Goal: Task Accomplishment & Management: Complete application form

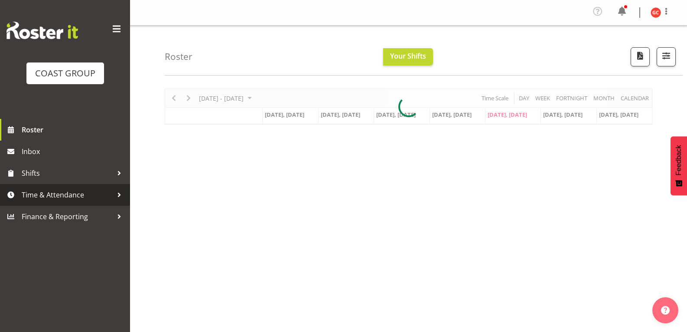
click at [80, 196] on span "Time & Attendance" at bounding box center [67, 194] width 91 height 13
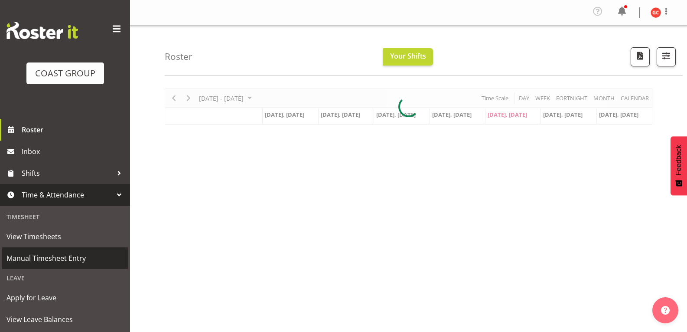
click at [69, 252] on span "Manual Timesheet Entry" at bounding box center [65, 257] width 117 height 13
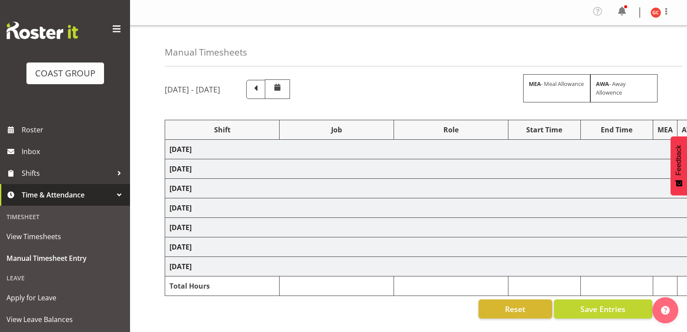
select select "1404"
select select "69"
select select "1404"
select select "9840"
select select "1404"
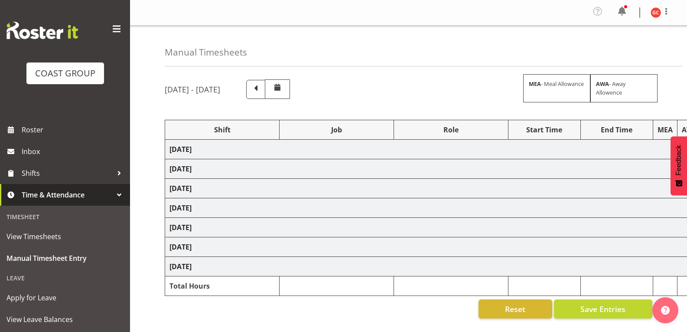
select select "9901"
select select "1404"
select select "69"
select select "1404"
select select "69"
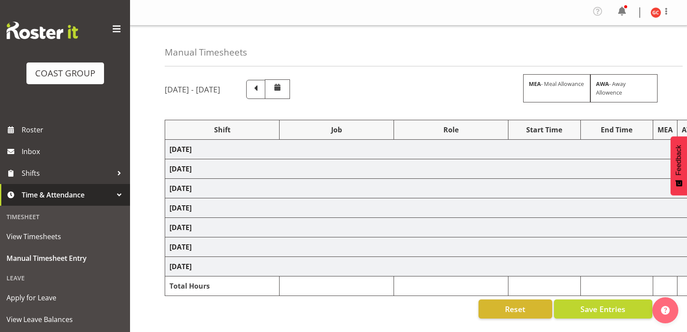
select select "1404"
select select "10304"
select select "1404"
select select "69"
select select "1404"
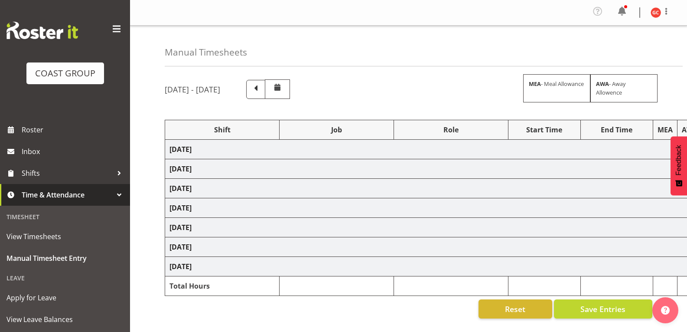
select select "9901"
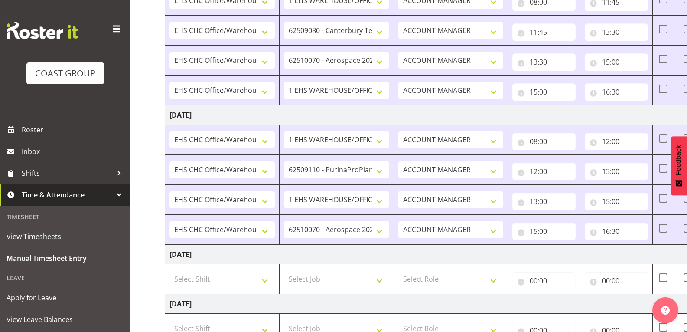
scroll to position [260, 0]
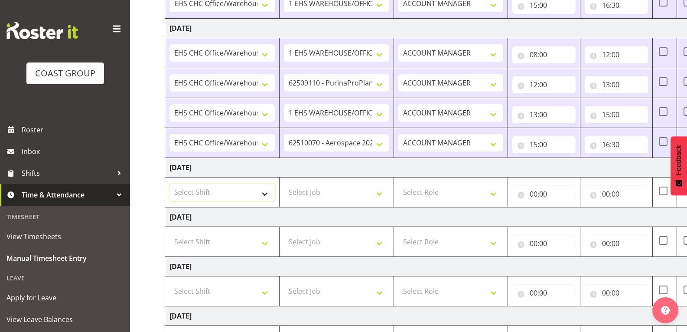
click at [248, 193] on select "Select Shift Break AHICE Break ATSNZ Break All Blacks casual Break Arts [PERSON…" at bounding box center [221, 191] width 105 height 17
select select "1404"
click at [169, 183] on select "Select Shift Break AHICE Break ATSNZ Break All Blacks casual Break Arts [PERSON…" at bounding box center [221, 191] width 105 height 17
click at [344, 200] on select "Select Job 1 Carlton Events 1 [PERSON_NAME][GEOGRAPHIC_DATA] 1 [PERSON_NAME][GE…" at bounding box center [336, 191] width 105 height 17
select select "69"
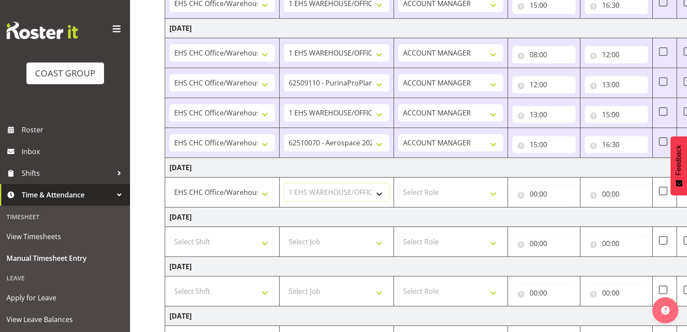
click at [284, 183] on select "Select Job 1 Carlton Events 1 [PERSON_NAME][GEOGRAPHIC_DATA] 1 [PERSON_NAME][GE…" at bounding box center [336, 191] width 105 height 17
click at [463, 198] on select "Select Role ACCOUNT MANAGER" at bounding box center [450, 191] width 105 height 17
drag, startPoint x: 482, startPoint y: 217, endPoint x: 484, endPoint y: 213, distance: 4.5
click at [482, 217] on td "[DATE]" at bounding box center [468, 217] width 606 height 20
click at [486, 200] on select "Select Role ACCOUNT MANAGER" at bounding box center [450, 191] width 105 height 17
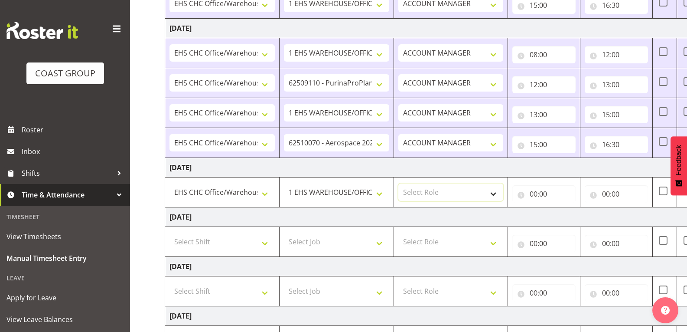
select select "197"
click at [398, 183] on select "Select Role ACCOUNT MANAGER" at bounding box center [450, 191] width 105 height 17
click at [537, 192] on input "00:00" at bounding box center [543, 193] width 63 height 17
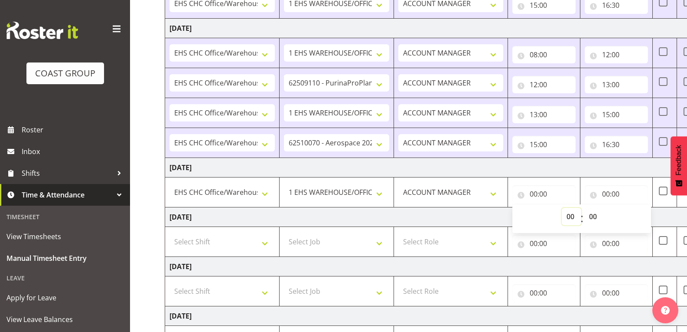
drag, startPoint x: 569, startPoint y: 212, endPoint x: 569, endPoint y: 208, distance: 4.4
click at [569, 212] on select "00 01 02 03 04 05 06 07 08 09 10 11 12 13 14 15 16 17 18 19 20 21 22 23" at bounding box center [572, 216] width 20 height 17
select select "8"
click at [562, 208] on select "00 01 02 03 04 05 06 07 08 09 10 11 12 13 14 15 16 17 18 19 20 21 22 23" at bounding box center [572, 216] width 20 height 17
type input "08:00"
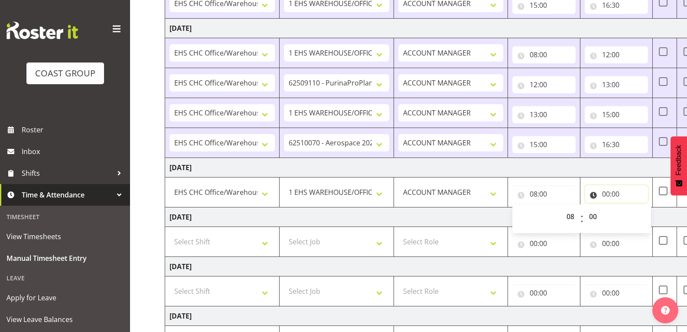
click at [626, 197] on input "00:00" at bounding box center [616, 193] width 63 height 17
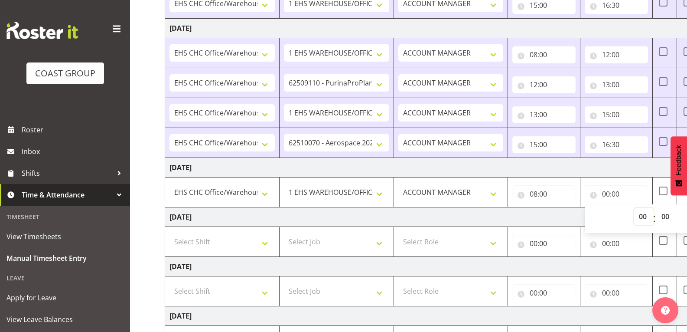
click at [644, 219] on select "00 01 02 03 04 05 06 07 08 09 10 11 12 13 14 15 16 17 18 19 20 21 22 23" at bounding box center [644, 216] width 20 height 17
select select "11"
click at [634, 208] on select "00 01 02 03 04 05 06 07 08 09 10 11 12 13 14 15 16 17 18 19 20 21 22 23" at bounding box center [644, 216] width 20 height 17
type input "11:00"
drag, startPoint x: 661, startPoint y: 217, endPoint x: 669, endPoint y: 216, distance: 7.4
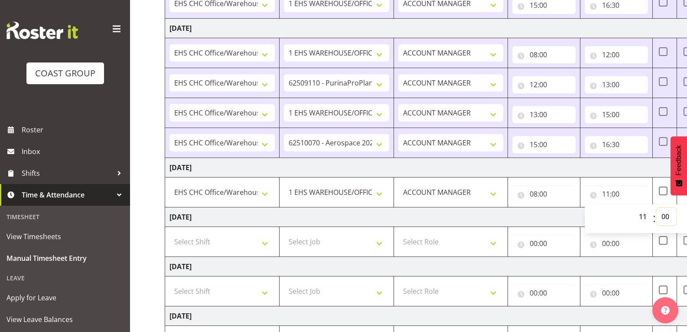
click at [661, 217] on select "00 01 02 03 04 05 06 07 08 09 10 11 12 13 14 15 16 17 18 19 20 21 22 23 24 25 2…" at bounding box center [667, 216] width 20 height 17
select select "45"
click at [657, 208] on select "00 01 02 03 04 05 06 07 08 09 10 11 12 13 14 15 16 17 18 19 20 21 22 23 24 25 2…" at bounding box center [667, 216] width 20 height 17
type input "11:45"
click at [589, 170] on td "[DATE]" at bounding box center [468, 168] width 606 height 20
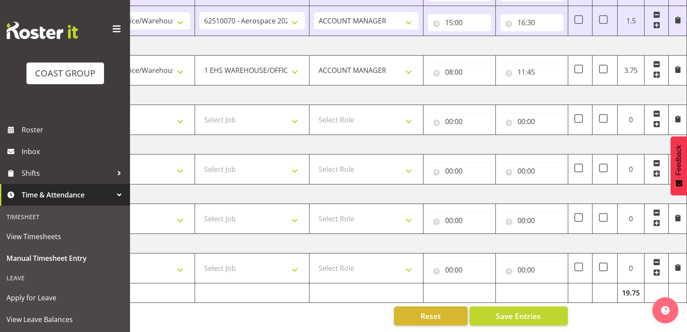
scroll to position [345, 0]
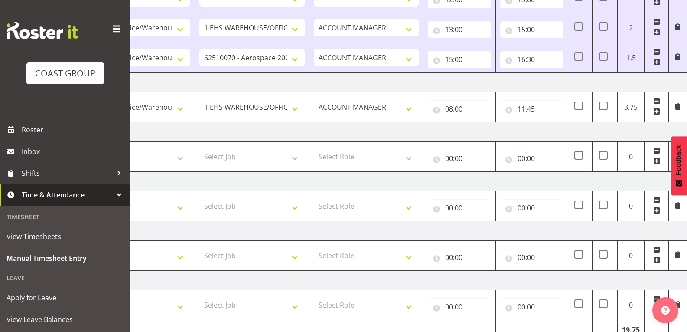
click at [656, 112] on span at bounding box center [656, 111] width 7 height 7
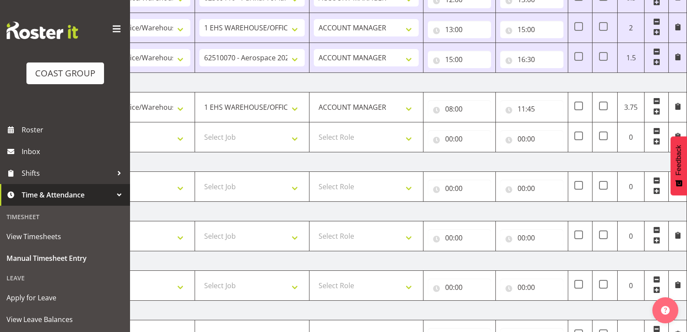
click at [656, 141] on span at bounding box center [656, 141] width 7 height 7
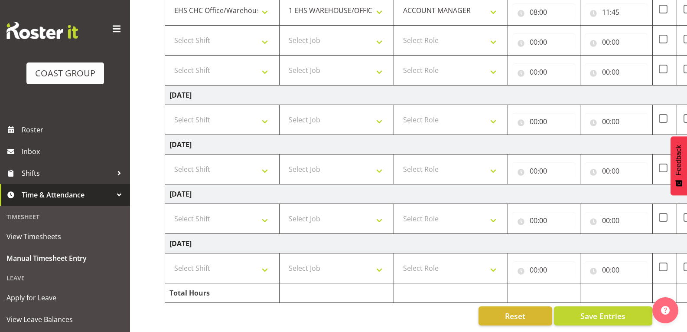
scroll to position [275, 0]
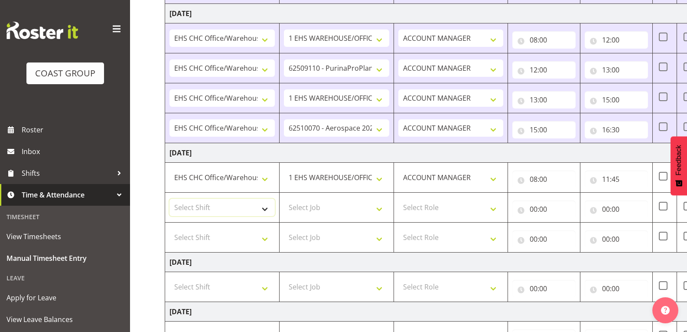
click at [265, 209] on select "Select Shift Break AHICE Break ATSNZ Break All Blacks casual Break Arts [PERSON…" at bounding box center [221, 206] width 105 height 17
select select "1404"
click at [169, 198] on select "Select Shift Break AHICE Break ATSNZ Break All Blacks casual Break Arts [PERSON…" at bounding box center [221, 206] width 105 height 17
click at [356, 208] on select "Select Job 1 Carlton Events 1 [PERSON_NAME][GEOGRAPHIC_DATA] 1 [PERSON_NAME][GE…" at bounding box center [336, 206] width 105 height 17
select select "9901"
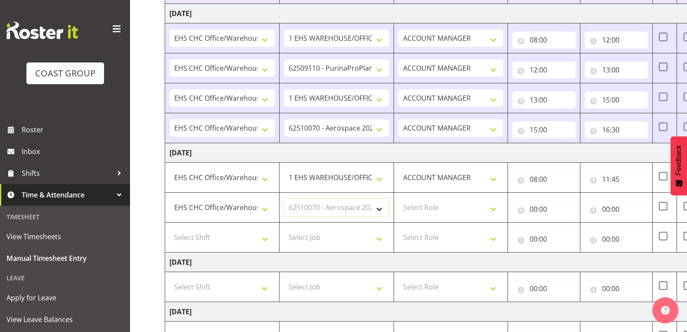
click at [284, 198] on select "Select Job 1 Carlton Events 1 [PERSON_NAME][GEOGRAPHIC_DATA] 1 [PERSON_NAME][GE…" at bounding box center [336, 206] width 105 height 17
click at [476, 197] on td "Select Role ACCOUNT MANAGER" at bounding box center [451, 207] width 114 height 30
click at [490, 213] on select "Select Role ACCOUNT MANAGER" at bounding box center [450, 206] width 105 height 17
select select "197"
click at [398, 198] on select "Select Role ACCOUNT MANAGER" at bounding box center [450, 206] width 105 height 17
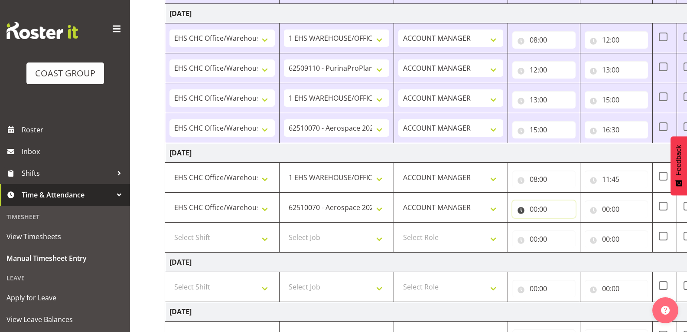
click at [547, 212] on input "00:00" at bounding box center [543, 208] width 63 height 17
click at [566, 231] on select "00 01 02 03 04 05 06 07 08 09 10 11 12 13 14 15 16 17 18 19 20 21 22 23" at bounding box center [572, 231] width 20 height 17
select select "11"
click at [562, 223] on select "00 01 02 03 04 05 06 07 08 09 10 11 12 13 14 15 16 17 18 19 20 21 22 23" at bounding box center [572, 231] width 20 height 17
type input "11:00"
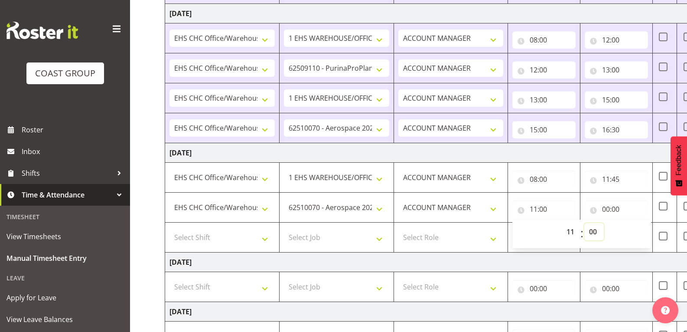
click at [597, 231] on select "00 01 02 03 04 05 06 07 08 09 10 11 12 13 14 15 16 17 18 19 20 21 22 23 24 25 2…" at bounding box center [594, 231] width 20 height 17
select select "45"
click at [584, 223] on select "00 01 02 03 04 05 06 07 08 09 10 11 12 13 14 15 16 17 18 19 20 21 22 23 24 25 2…" at bounding box center [594, 231] width 20 height 17
type input "11:45"
click at [613, 212] on input "00:00" at bounding box center [616, 208] width 63 height 17
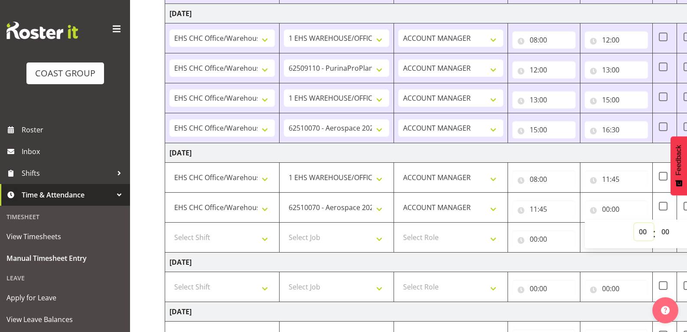
drag, startPoint x: 638, startPoint y: 230, endPoint x: 638, endPoint y: 223, distance: 6.5
click at [638, 230] on select "00 01 02 03 04 05 06 07 08 09 10 11 12 13 14 15 16 17 18 19 20 21 22 23" at bounding box center [644, 231] width 20 height 17
select select "12"
click at [634, 223] on select "00 01 02 03 04 05 06 07 08 09 10 11 12 13 14 15 16 17 18 19 20 21 22 23" at bounding box center [644, 231] width 20 height 17
type input "12:00"
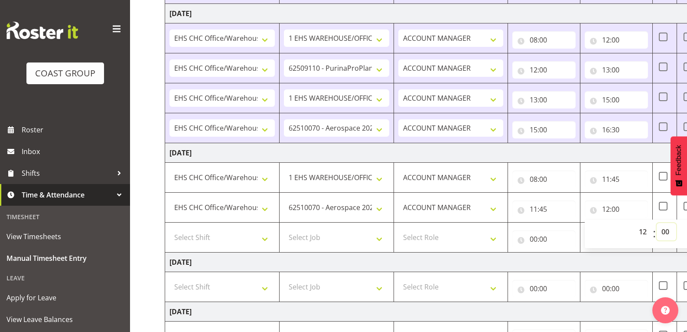
click at [669, 233] on select "00 01 02 03 04 05 06 07 08 09 10 11 12 13 14 15 16 17 18 19 20 21 22 23 24 25 2…" at bounding box center [667, 231] width 20 height 17
click at [613, 210] on input "12:00" at bounding box center [616, 208] width 63 height 17
click at [618, 211] on input "12:00" at bounding box center [616, 208] width 63 height 17
drag, startPoint x: 641, startPoint y: 231, endPoint x: 639, endPoint y: 225, distance: 7.1
click at [641, 231] on select "00 01 02 03 04 05 06 07 08 09 10 11 12 13 14 15 16 17 18 19 20 21 22 23" at bounding box center [644, 231] width 20 height 17
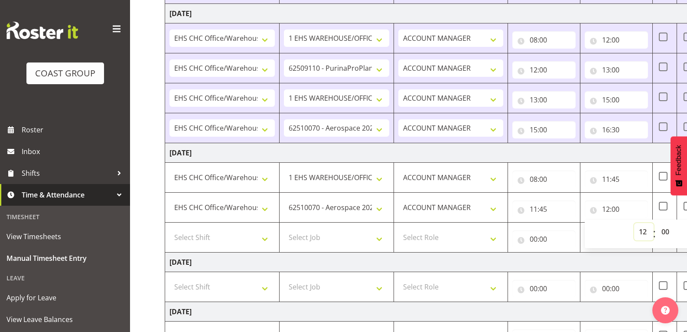
select select "13"
click at [634, 223] on select "00 01 02 03 04 05 06 07 08 09 10 11 12 13 14 15 16 17 18 19 20 21 22 23" at bounding box center [644, 231] width 20 height 17
type input "13:00"
click at [616, 257] on td "[DATE]" at bounding box center [468, 262] width 606 height 20
click at [265, 243] on select "Select Shift Break AHICE Break ATSNZ Break All Blacks casual Break Arts [PERSON…" at bounding box center [221, 236] width 105 height 17
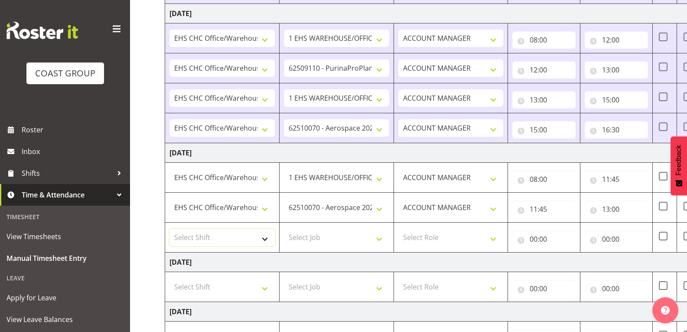
select select "1404"
click at [169, 228] on select "Select Shift Break AHICE Break ATSNZ Break All Blacks casual Break Arts [PERSON…" at bounding box center [221, 236] width 105 height 17
click at [321, 231] on select "Select Job 1 Carlton Events 1 [PERSON_NAME][GEOGRAPHIC_DATA] 1 [PERSON_NAME][GE…" at bounding box center [336, 236] width 105 height 17
select select "10304"
click at [284, 228] on select "Select Job 1 Carlton Events 1 [PERSON_NAME][GEOGRAPHIC_DATA] 1 [PERSON_NAME][GE…" at bounding box center [336, 236] width 105 height 17
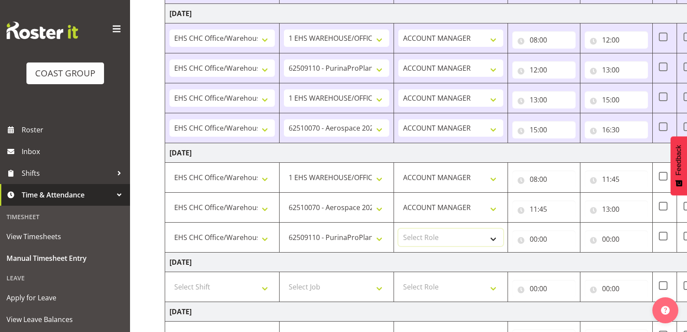
drag, startPoint x: 447, startPoint y: 236, endPoint x: 459, endPoint y: 241, distance: 12.1
click at [447, 236] on select "Select Role ACCOUNT MANAGER" at bounding box center [450, 236] width 105 height 17
select select "197"
click at [398, 228] on select "Select Role ACCOUNT MANAGER" at bounding box center [450, 236] width 105 height 17
click at [549, 238] on input "00:00" at bounding box center [543, 238] width 63 height 17
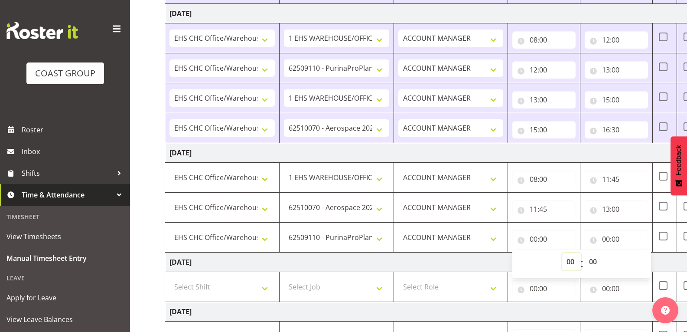
click at [567, 257] on select "00 01 02 03 04 05 06 07 08 09 10 11 12 13 14 15 16 17 18 19 20 21 22 23" at bounding box center [572, 261] width 20 height 17
select select "13"
click at [562, 253] on select "00 01 02 03 04 05 06 07 08 09 10 11 12 13 14 15 16 17 18 19 20 21 22 23" at bounding box center [572, 261] width 20 height 17
type input "13:00"
click at [616, 241] on input "00:00" at bounding box center [616, 238] width 63 height 17
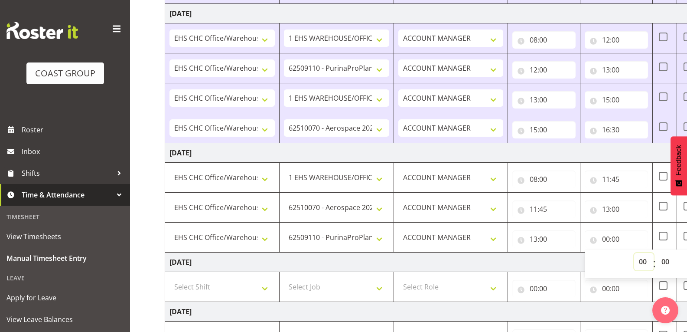
click at [640, 258] on select "00 01 02 03 04 05 06 07 08 09 10 11 12 13 14 15 16 17 18 19 20 21 22 23" at bounding box center [644, 261] width 20 height 17
select select "14"
click at [634, 253] on select "00 01 02 03 04 05 06 07 08 09 10 11 12 13 14 15 16 17 18 19 20 21 22 23" at bounding box center [644, 261] width 20 height 17
type input "14:00"
click at [667, 269] on select "00 01 02 03 04 05 06 07 08 09 10 11 12 13 14 15 16 17 18 19 20 21 22 23 24 25 2…" at bounding box center [667, 261] width 20 height 17
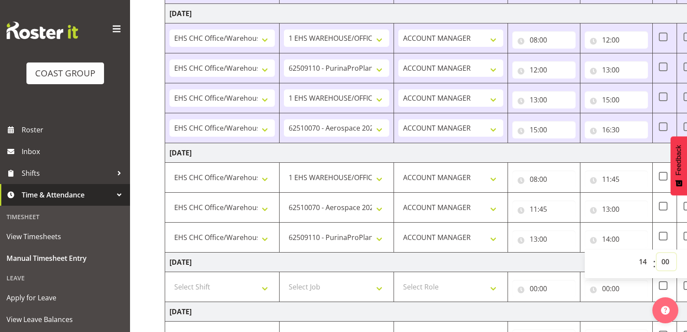
select select "15"
click at [657, 253] on select "00 01 02 03 04 05 06 07 08 09 10 11 12 13 14 15 16 17 18 19 20 21 22 23 24 25 2…" at bounding box center [667, 261] width 20 height 17
type input "14:15"
click at [561, 254] on td "[DATE]" at bounding box center [468, 262] width 606 height 20
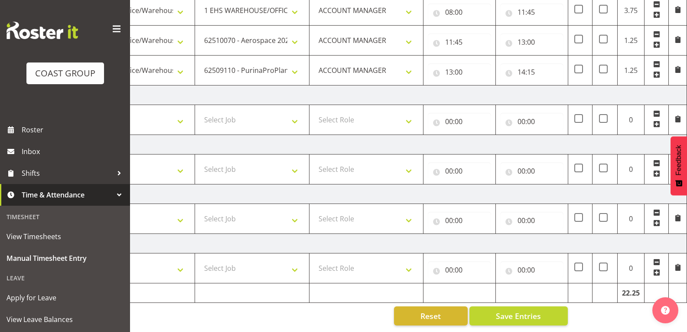
scroll to position [405, 0]
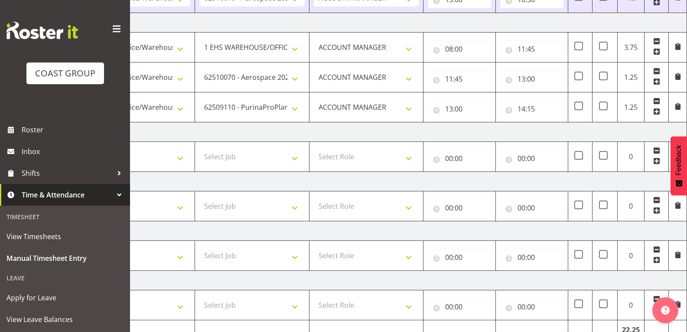
click at [656, 111] on span at bounding box center [656, 111] width 7 height 7
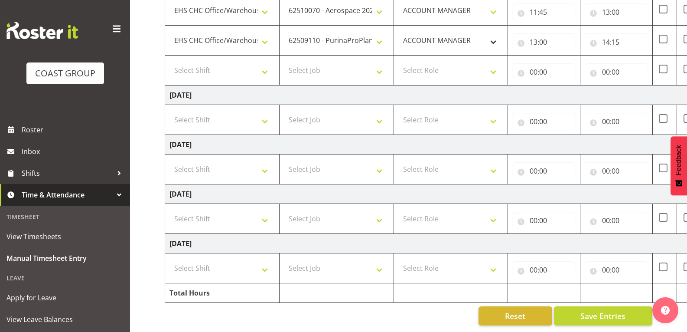
scroll to position [261, 0]
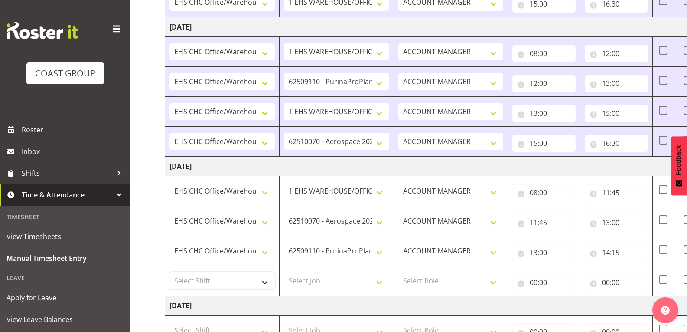
click at [265, 280] on select "Select Shift Break AHICE Break ATSNZ Break All Blacks casual Break Arts [PERSON…" at bounding box center [221, 280] width 105 height 17
select select "1404"
click at [169, 272] on select "Select Shift Break AHICE Break ATSNZ Break All Blacks casual Break Arts [PERSON…" at bounding box center [221, 280] width 105 height 17
click at [332, 275] on select "Select Job 1 Carlton Events 1 [PERSON_NAME][GEOGRAPHIC_DATA] 1 [PERSON_NAME][GE…" at bounding box center [336, 280] width 105 height 17
click at [284, 272] on select "Select Job 1 Carlton Events 1 [PERSON_NAME][GEOGRAPHIC_DATA] 1 [PERSON_NAME][GE…" at bounding box center [336, 280] width 105 height 17
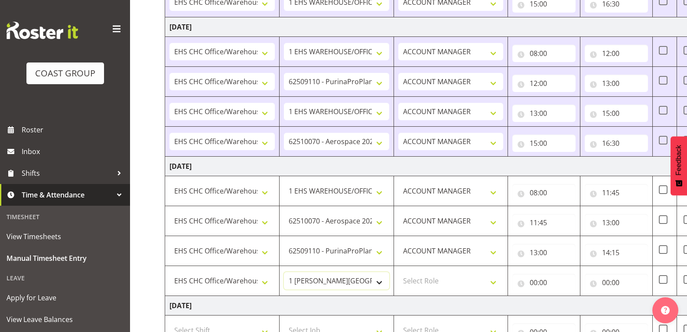
drag, startPoint x: 360, startPoint y: 280, endPoint x: 361, endPoint y: 273, distance: 7.1
click at [360, 280] on select "1 Carlton Events 1 [PERSON_NAME] 1 [PERSON_NAME][GEOGRAPHIC_DATA] 1 EHS WAREHOU…" at bounding box center [336, 280] width 105 height 17
select select "69"
click at [284, 272] on select "1 Carlton Events 1 [PERSON_NAME] 1 [PERSON_NAME][GEOGRAPHIC_DATA] 1 EHS WAREHOU…" at bounding box center [336, 280] width 105 height 17
click at [432, 282] on select "Select Role ACCOUNT MANAGER" at bounding box center [450, 280] width 105 height 17
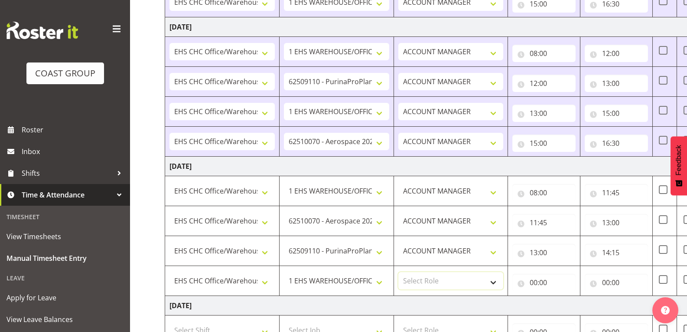
select select "197"
click at [398, 272] on select "Select Role ACCOUNT MANAGER" at bounding box center [450, 280] width 105 height 17
drag, startPoint x: 534, startPoint y: 287, endPoint x: 543, endPoint y: 288, distance: 9.5
click at [534, 287] on input "00:00" at bounding box center [543, 281] width 63 height 17
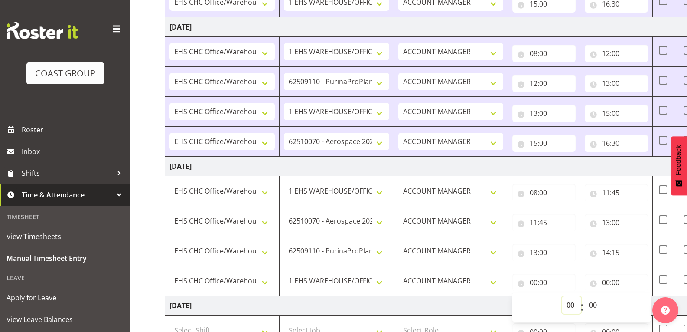
click at [571, 304] on select "00 01 02 03 04 05 06 07 08 09 10 11 12 13 14 15 16 17 18 19 20 21 22 23" at bounding box center [572, 304] width 20 height 17
select select "14"
click at [562, 296] on select "00 01 02 03 04 05 06 07 08 09 10 11 12 13 14 15 16 17 18 19 20 21 22 23" at bounding box center [572, 304] width 20 height 17
type input "14:00"
click at [596, 304] on select "00 01 02 03 04 05 06 07 08 09 10 11 12 13 14 15 16 17 18 19 20 21 22 23 24 25 2…" at bounding box center [594, 304] width 20 height 17
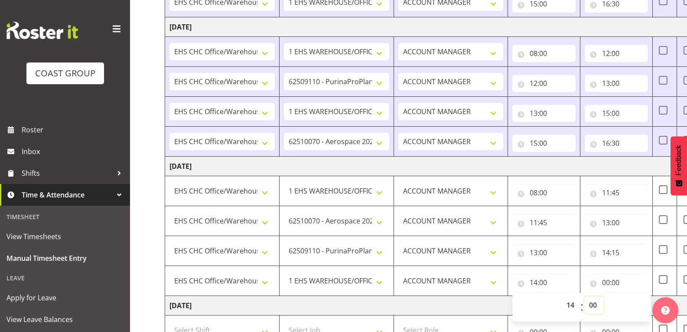
select select "15"
click at [584, 296] on select "00 01 02 03 04 05 06 07 08 09 10 11 12 13 14 15 16 17 18 19 20 21 22 23 24 25 2…" at bounding box center [594, 304] width 20 height 17
type input "14:15"
click at [611, 277] on input "00:00" at bounding box center [616, 281] width 63 height 17
click at [640, 301] on select "00 01 02 03 04 05 06 07 08 09 10 11 12 13 14 15 16 17 18 19 20 21 22 23" at bounding box center [644, 304] width 20 height 17
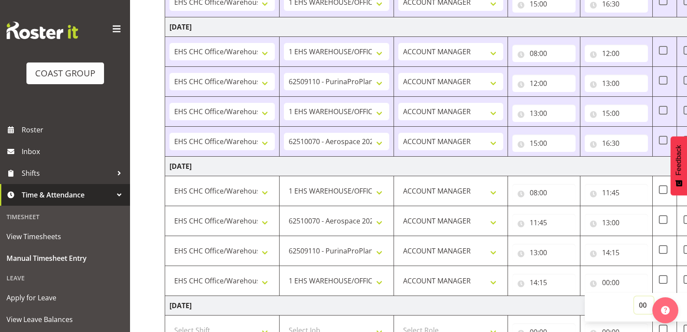
select select "16"
click at [634, 296] on select "00 01 02 03 04 05 06 07 08 09 10 11 12 13 14 15 16 17 18 19 20 21 22 23" at bounding box center [644, 304] width 20 height 17
type input "16:00"
drag, startPoint x: 570, startPoint y: 299, endPoint x: 570, endPoint y: 306, distance: 6.9
click at [570, 300] on td "[DATE]" at bounding box center [468, 306] width 606 height 20
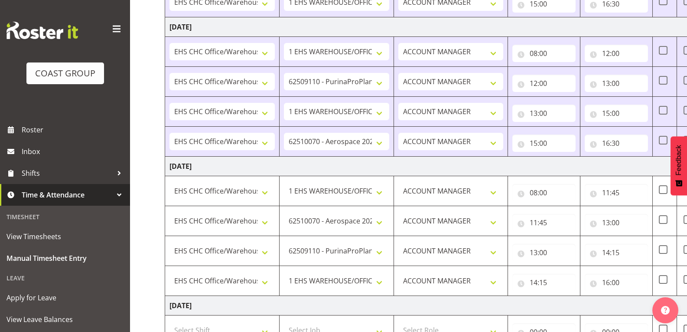
scroll to position [478, 0]
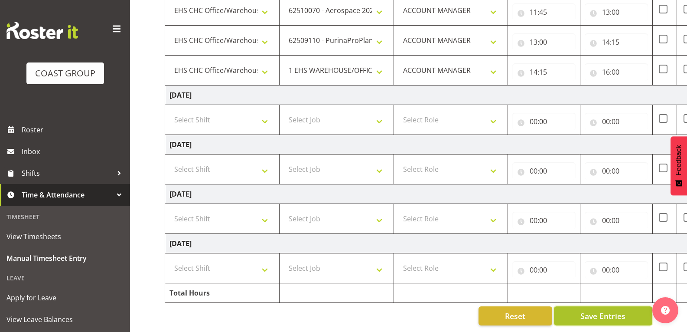
click at [577, 312] on button "Save Entries" at bounding box center [603, 315] width 98 height 19
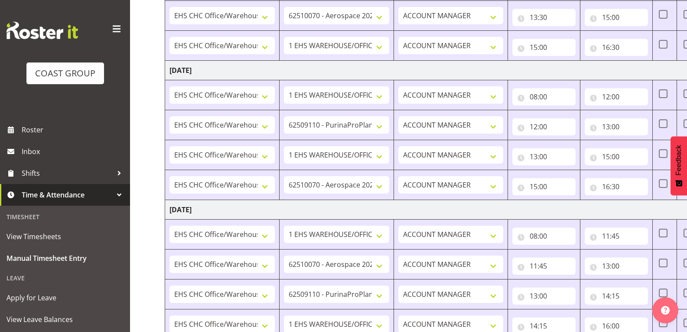
scroll to position [0, 0]
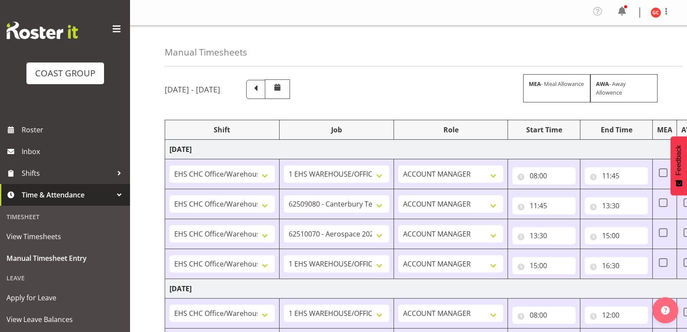
click at [592, 29] on div "Manual Timesheets" at bounding box center [424, 46] width 518 height 41
